Goal: Task Accomplishment & Management: Manage account settings

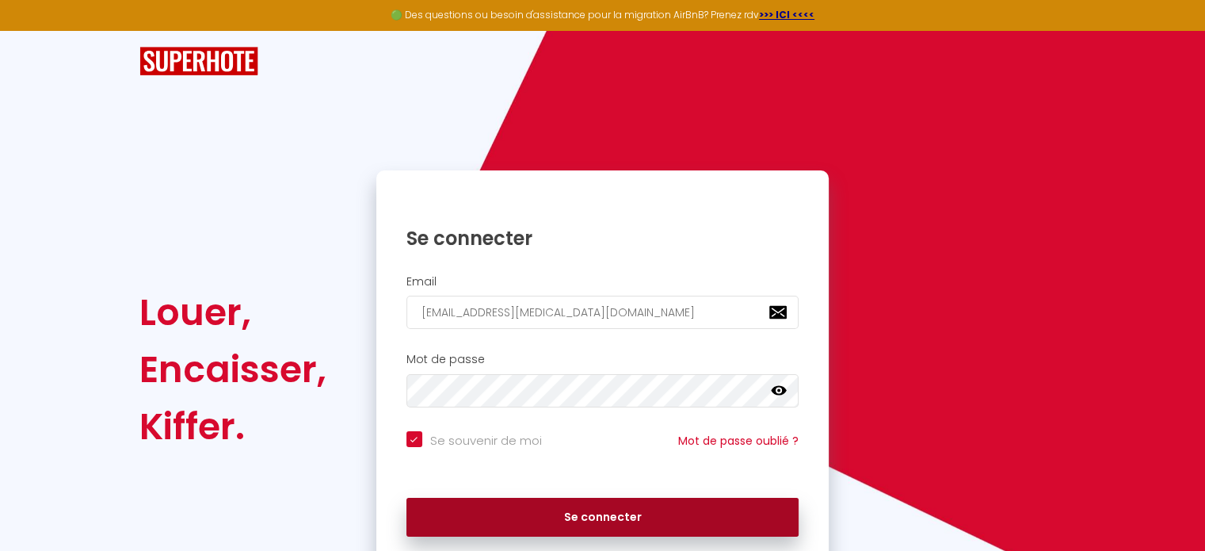
drag, startPoint x: 522, startPoint y: 519, endPoint x: 538, endPoint y: 499, distance: 25.4
click at [524, 518] on button "Se connecter" at bounding box center [603, 518] width 393 height 40
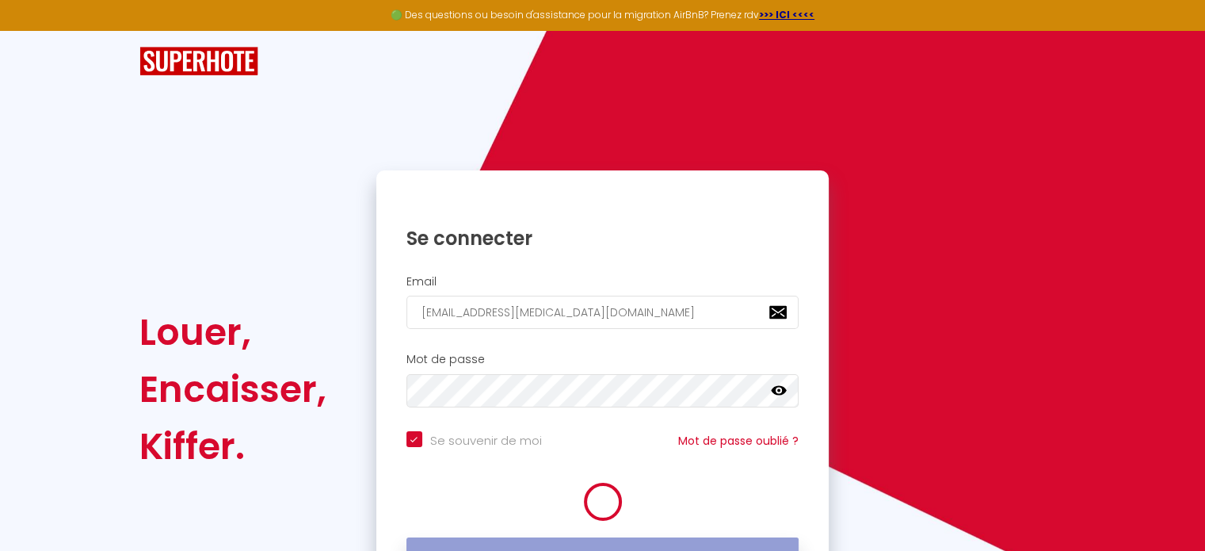
checkbox input "true"
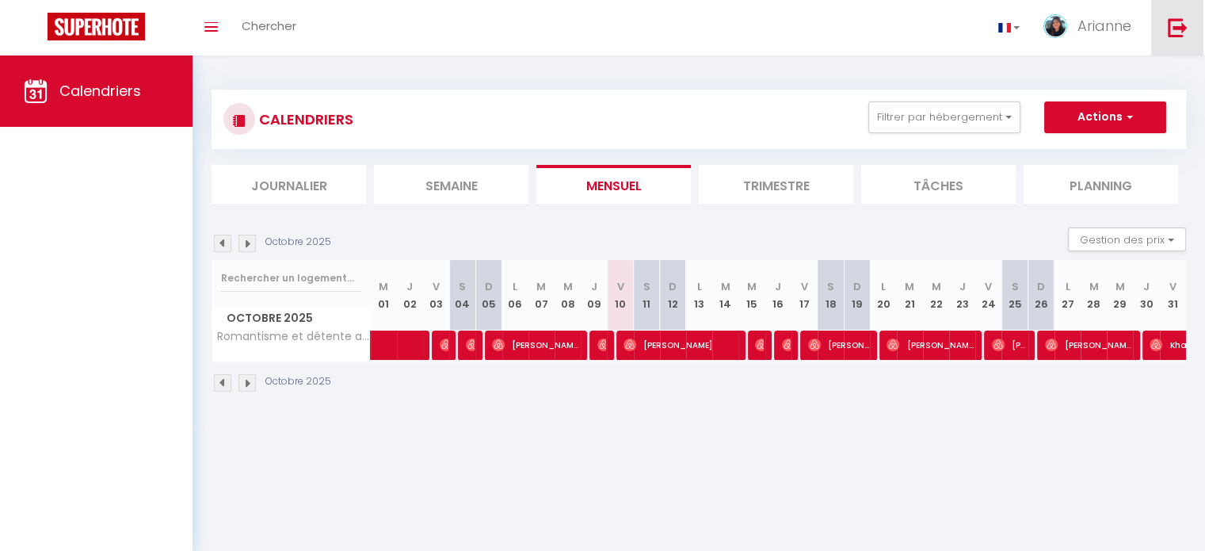
click at [1186, 29] on img at bounding box center [1178, 27] width 20 height 20
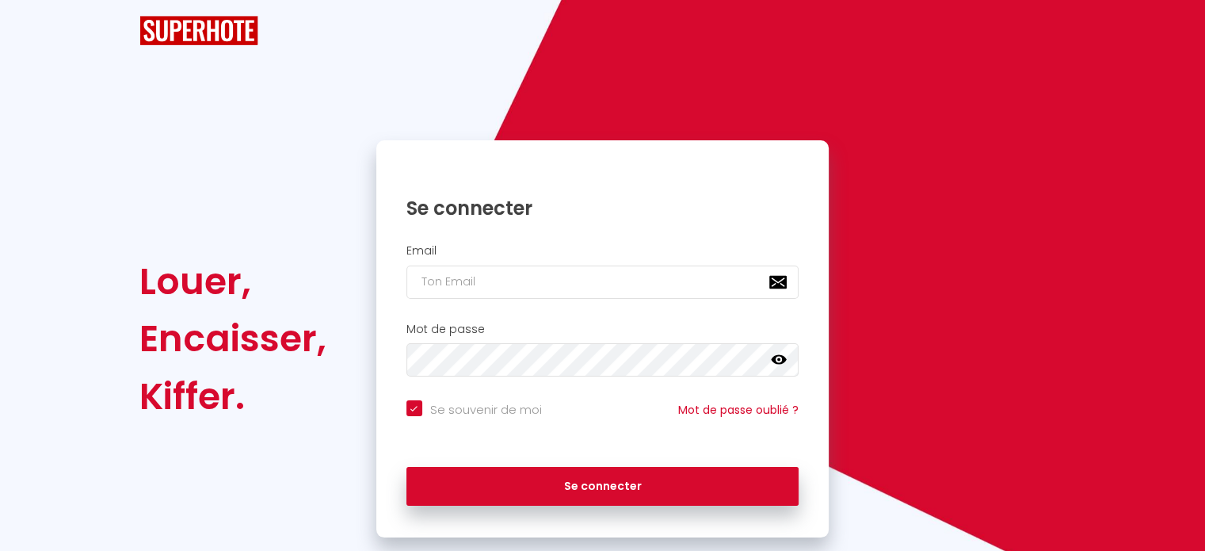
checkbox input "true"
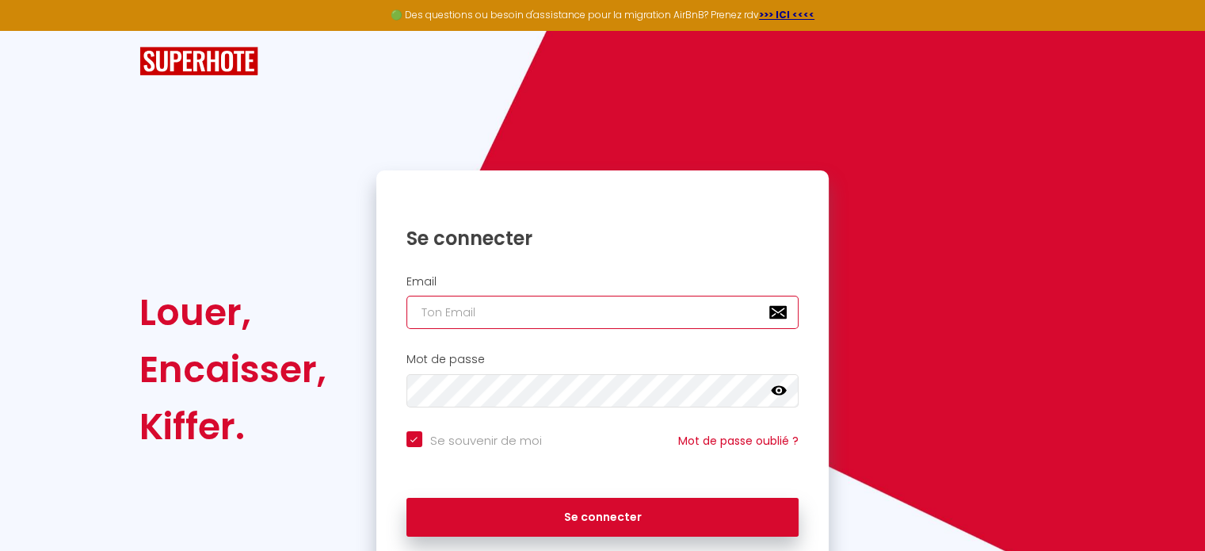
type input "[EMAIL_ADDRESS][MEDICAL_DATA][DOMAIN_NAME]"
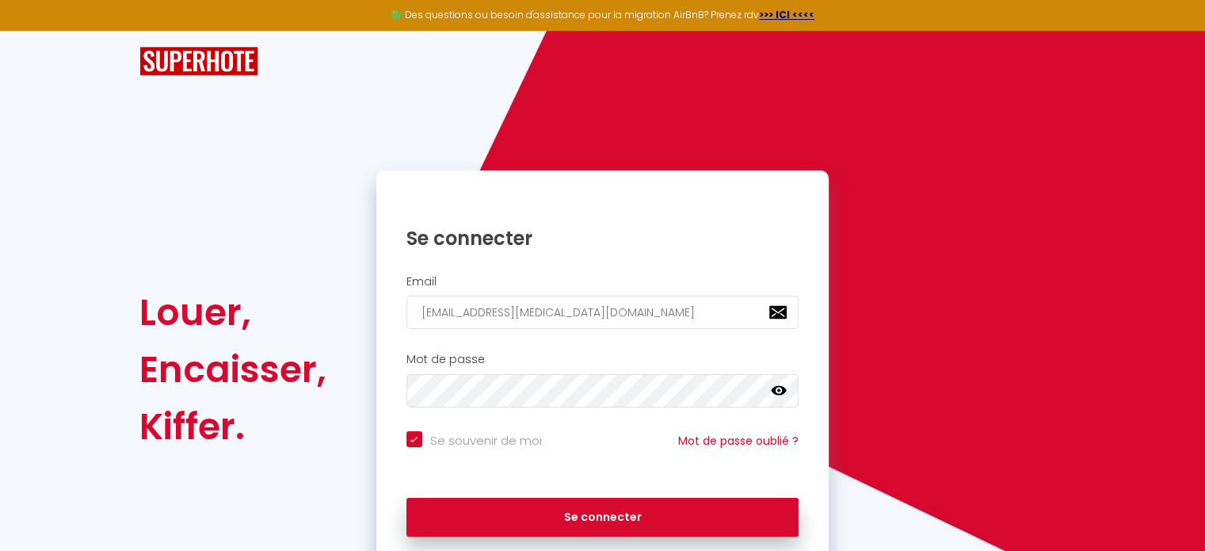
checkbox input "true"
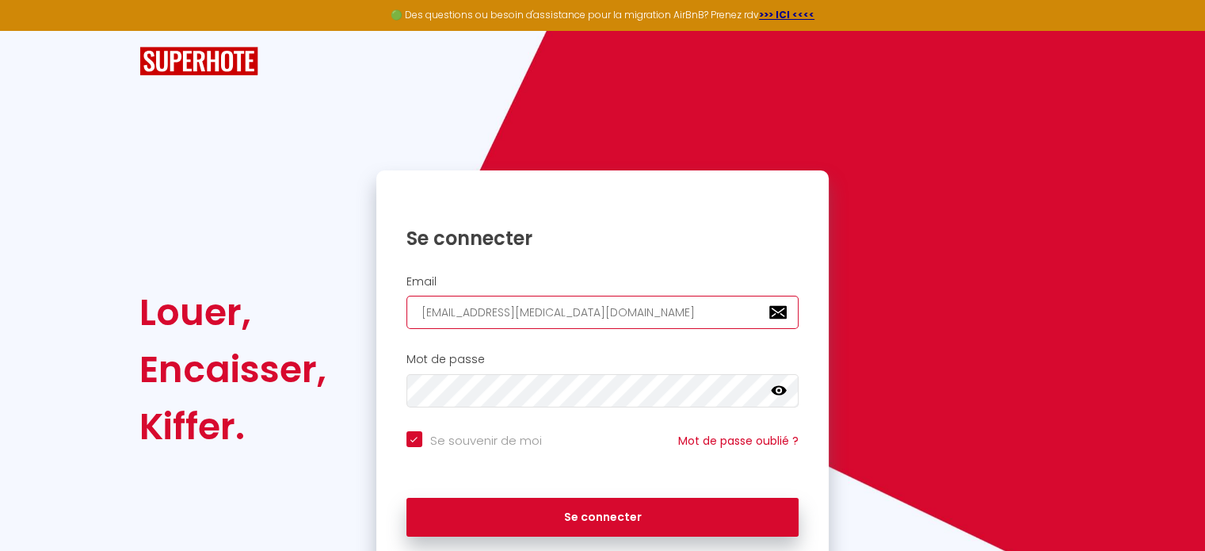
click at [514, 315] on input "[EMAIL_ADDRESS][MEDICAL_DATA][DOMAIN_NAME]" at bounding box center [603, 312] width 393 height 33
type input "[EMAIL_ADDRESS][MEDICAL_DATA][DOMAIN_NAME]"
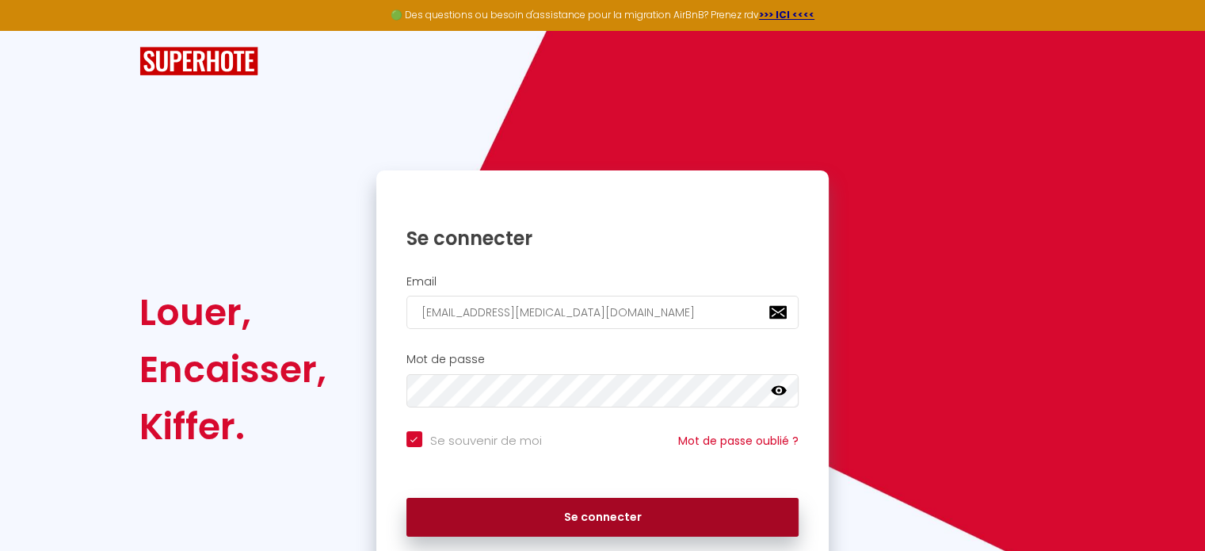
click at [646, 514] on button "Se connecter" at bounding box center [603, 518] width 393 height 40
checkbox input "true"
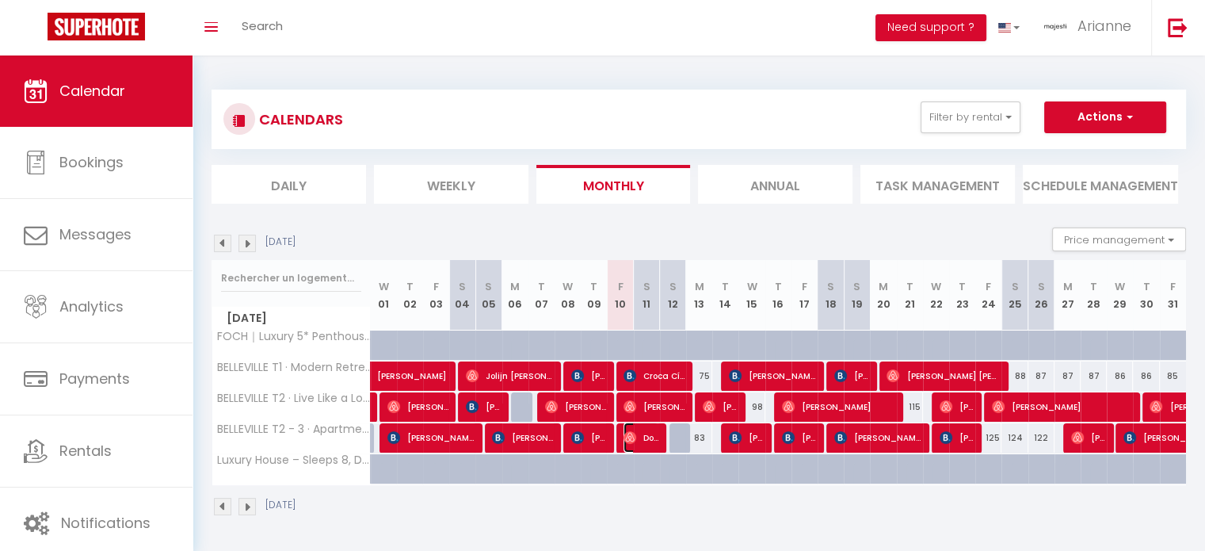
click at [644, 445] on span "Domitille Bourgeais" at bounding box center [641, 437] width 35 height 30
select select "OK"
select select "0"
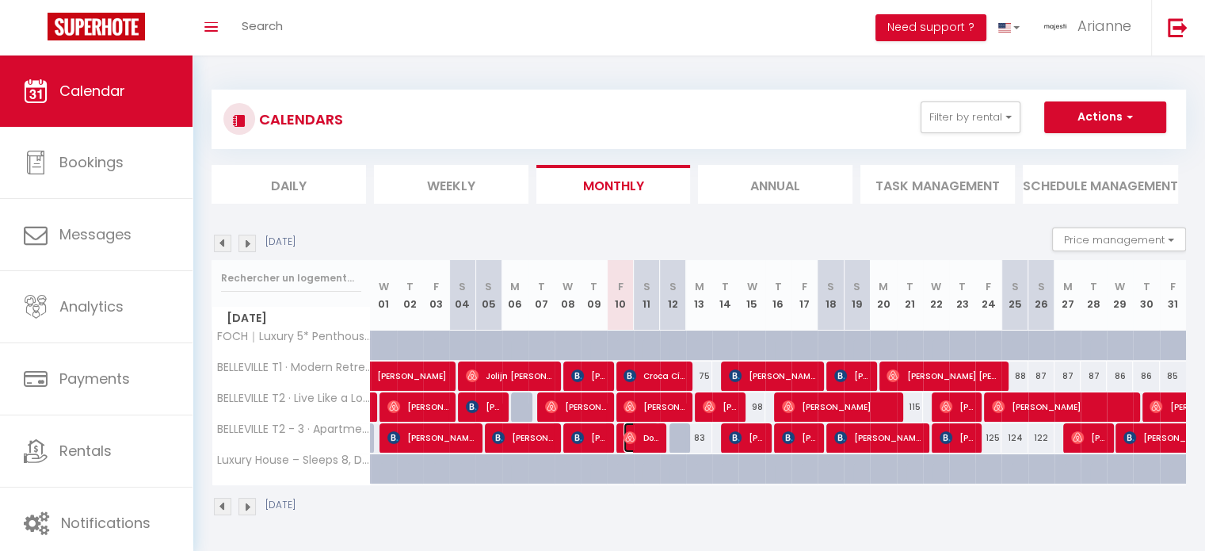
select select "1"
select select
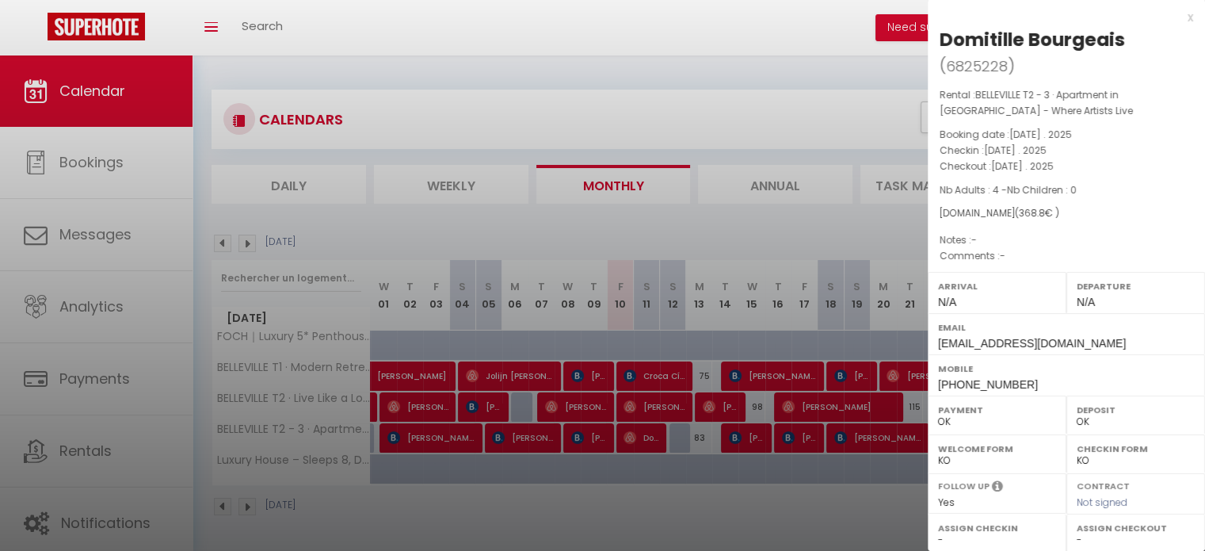
click at [736, 86] on div at bounding box center [602, 275] width 1205 height 551
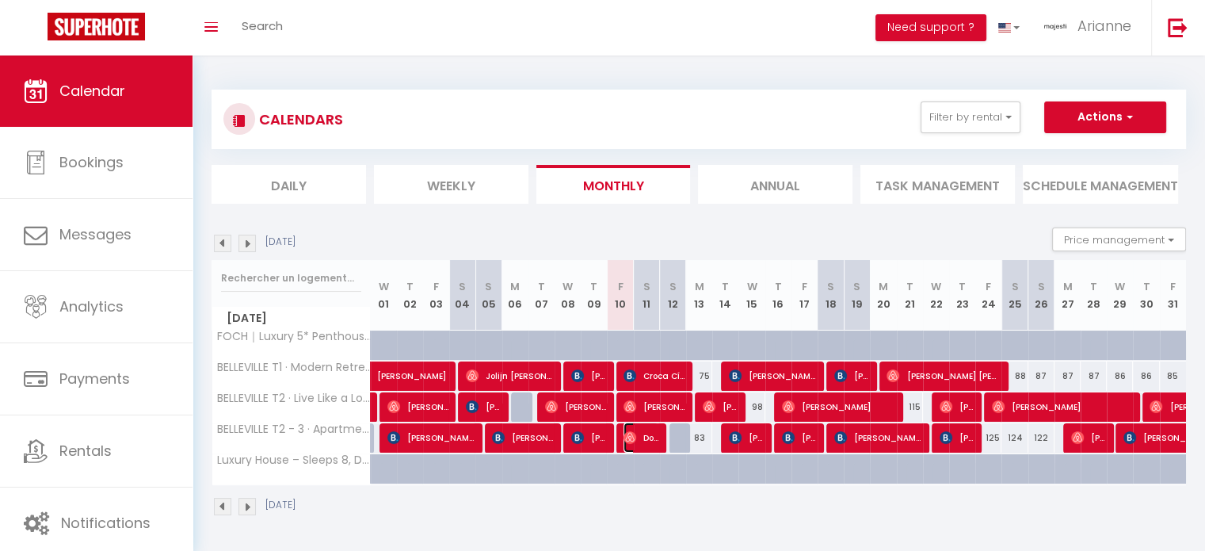
click at [644, 436] on span "Domitille Bourgeais" at bounding box center [641, 437] width 35 height 30
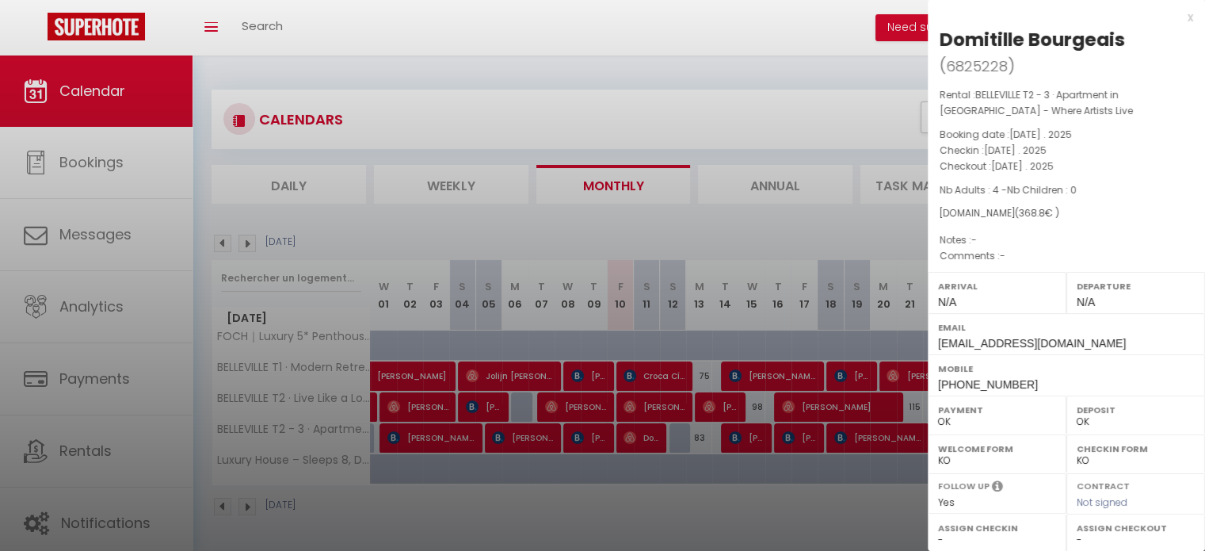
click at [1179, 19] on div "x" at bounding box center [1060, 17] width 265 height 19
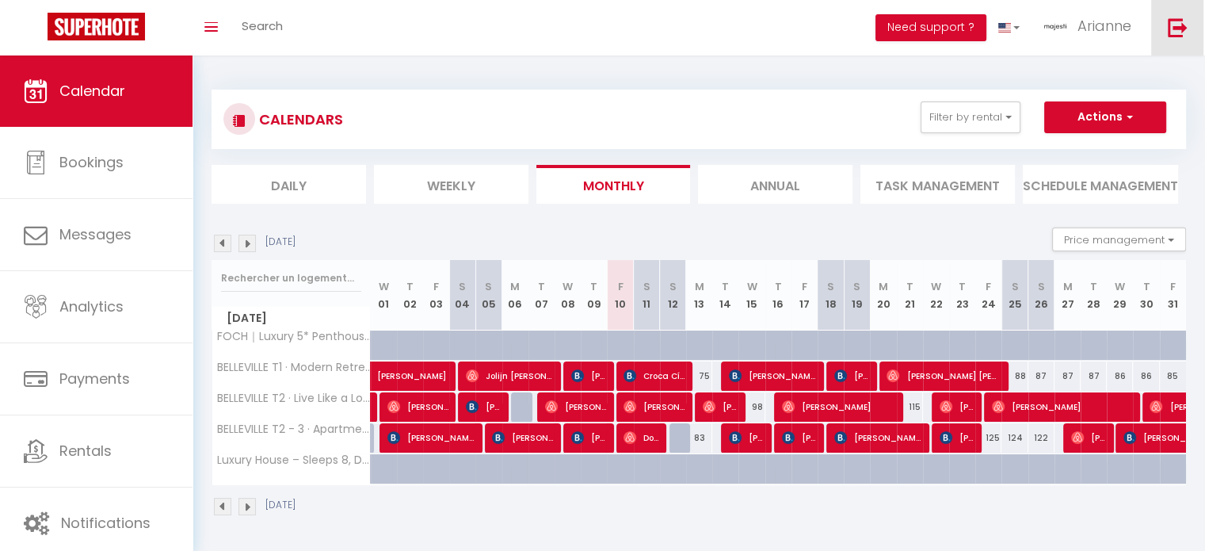
click at [1172, 27] on img at bounding box center [1178, 27] width 20 height 20
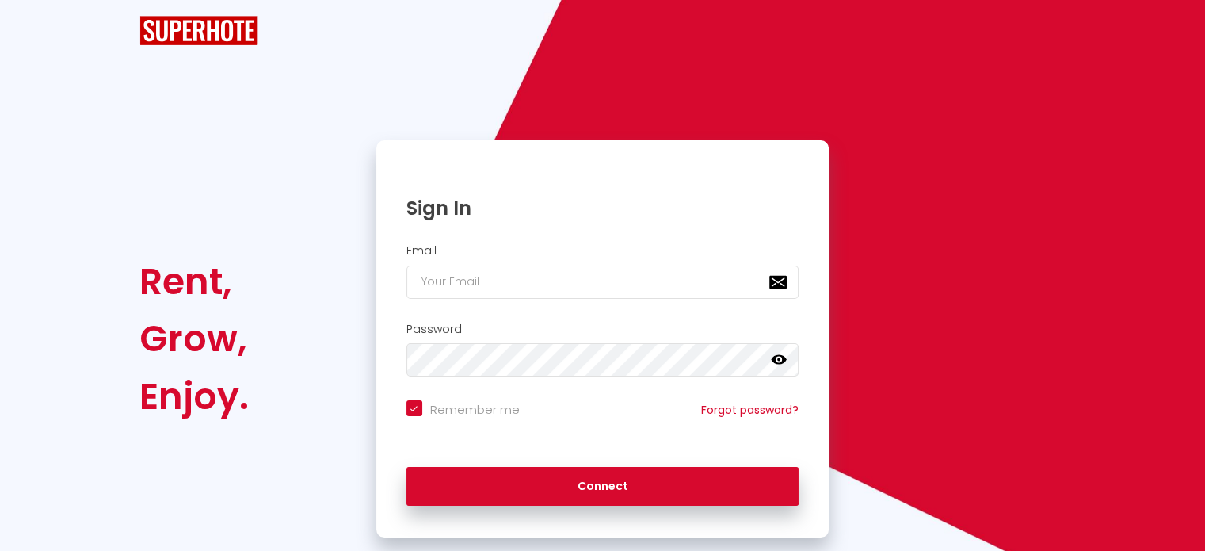
checkbox input "true"
type input "[EMAIL_ADDRESS][MEDICAL_DATA][DOMAIN_NAME]"
checkbox input "true"
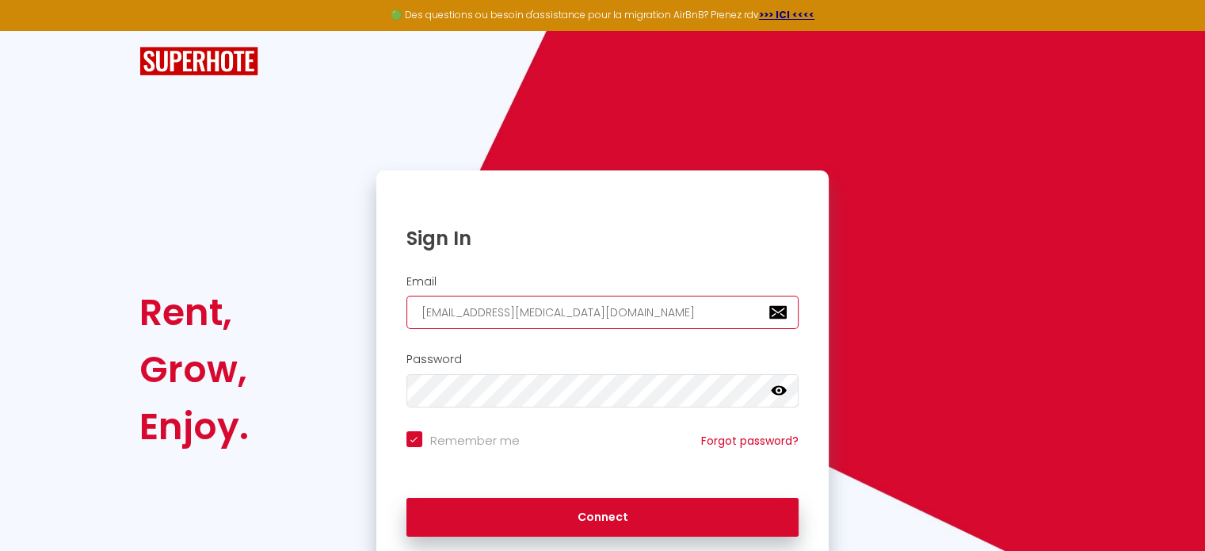
click at [512, 304] on input "[EMAIL_ADDRESS][MEDICAL_DATA][DOMAIN_NAME]" at bounding box center [603, 312] width 393 height 33
type input "[EMAIL_ADDRESS][MEDICAL_DATA][DOMAIN_NAME]"
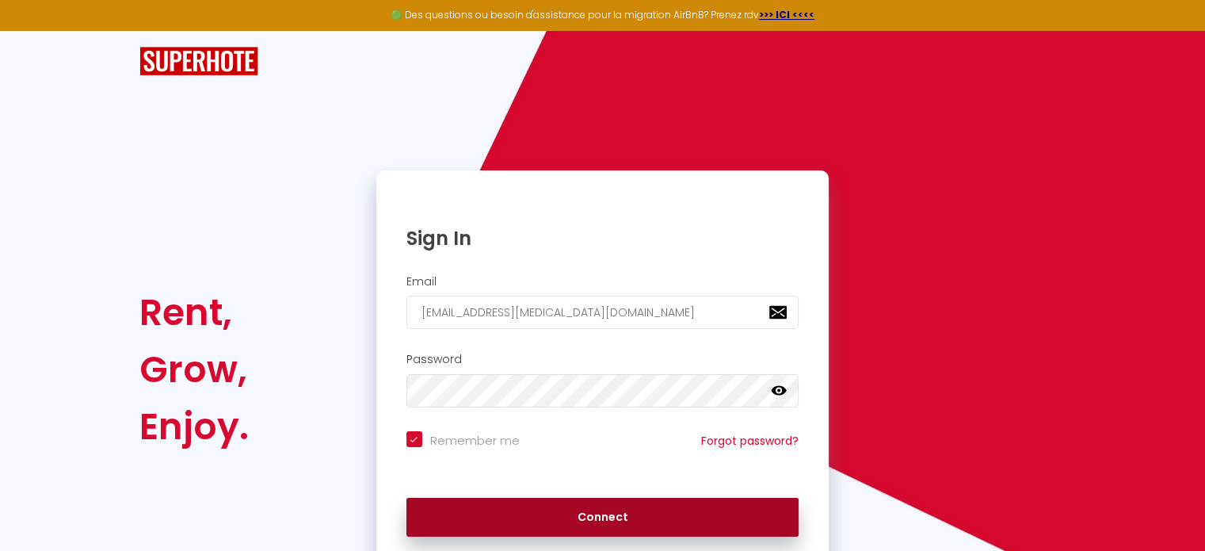
click at [628, 518] on button "Connect" at bounding box center [603, 518] width 393 height 40
checkbox input "true"
